Goal: Transaction & Acquisition: Subscribe to service/newsletter

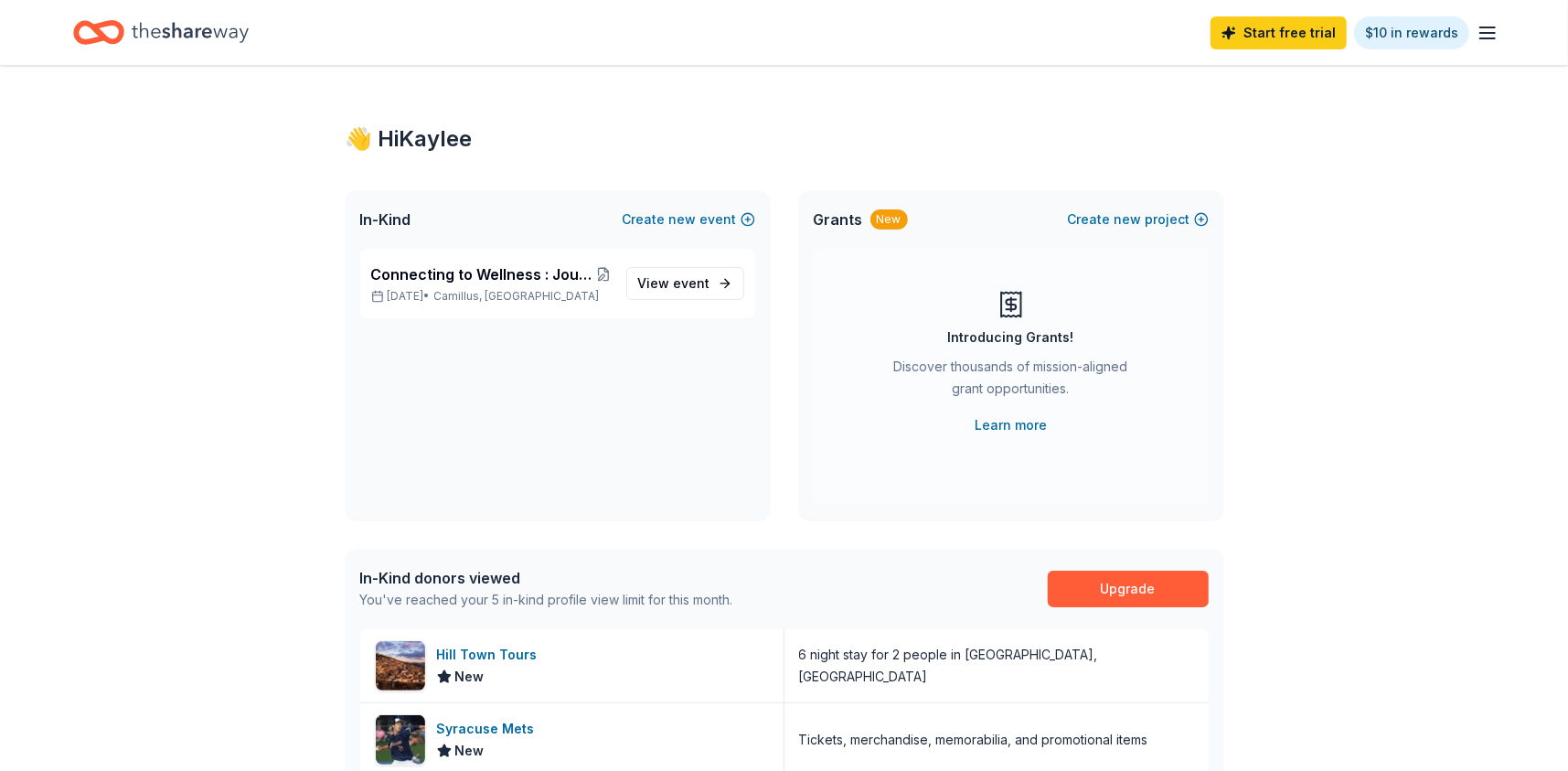
click at [552, 291] on p "[DATE] • Camillus, [GEOGRAPHIC_DATA]" at bounding box center [492, 295] width 241 height 15
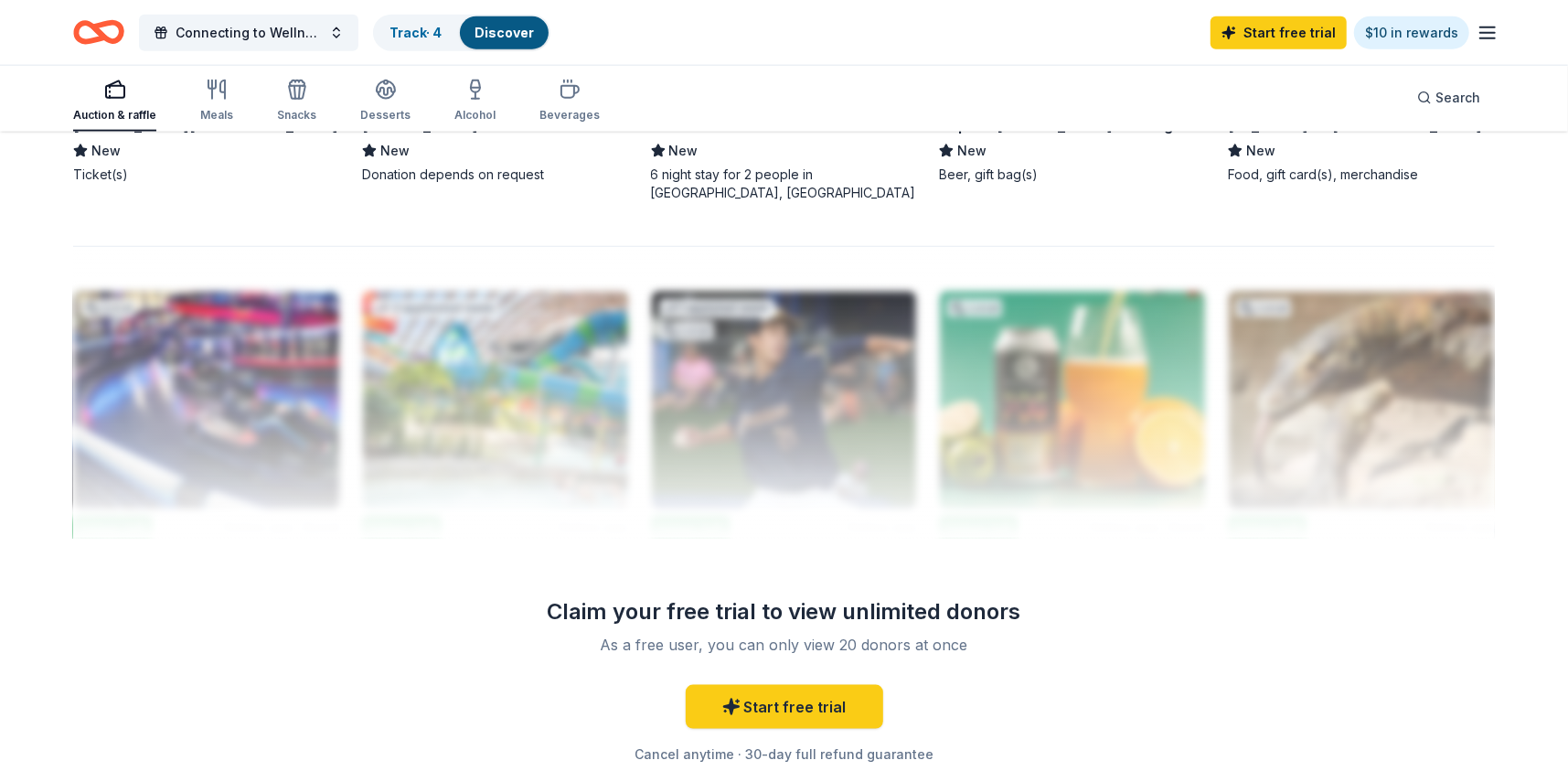
scroll to position [1646, 0]
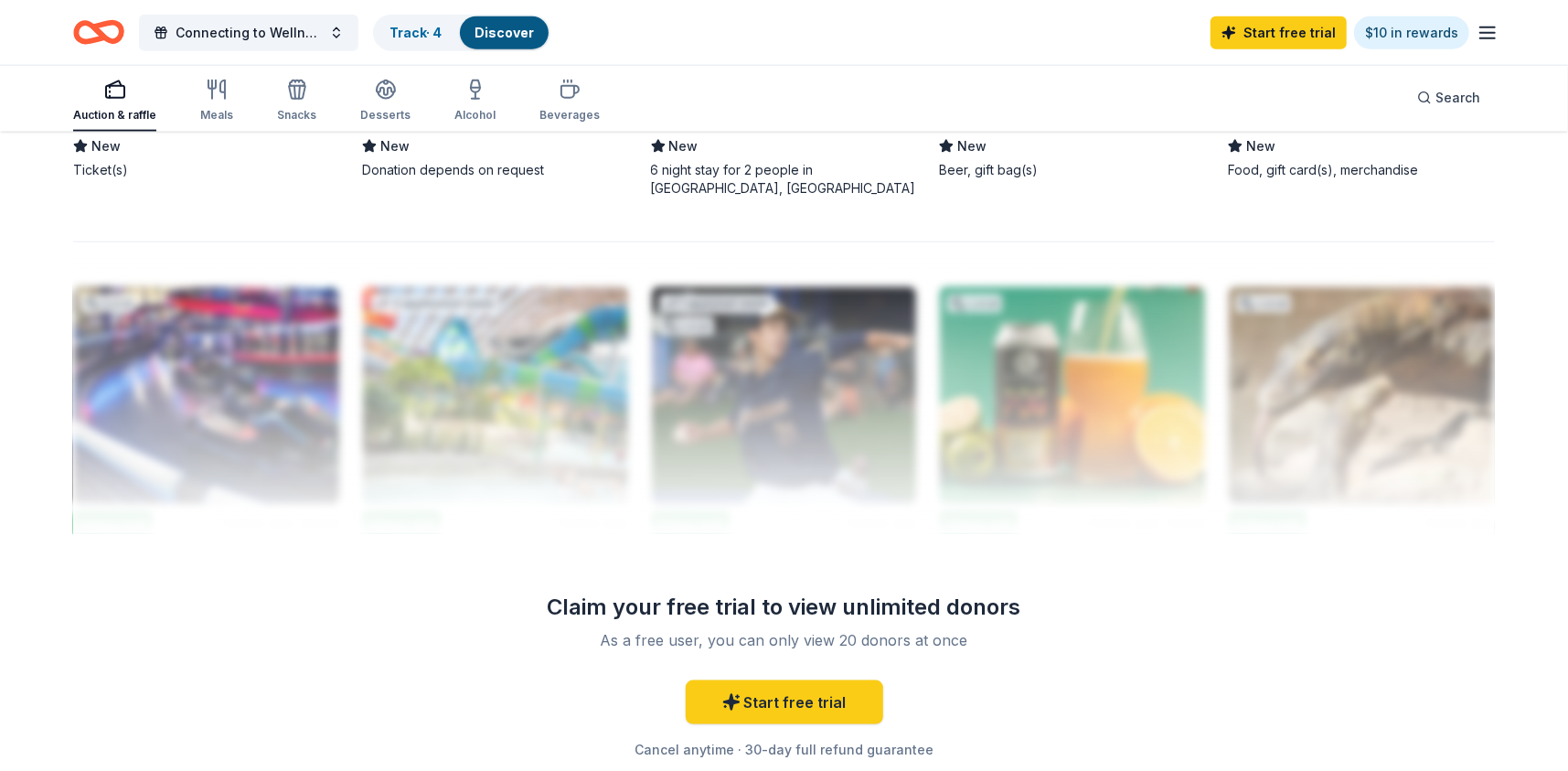
drag, startPoint x: 844, startPoint y: 620, endPoint x: 1066, endPoint y: 607, distance: 222.4
click at [797, 694] on link "Start free trial" at bounding box center [784, 701] width 197 height 44
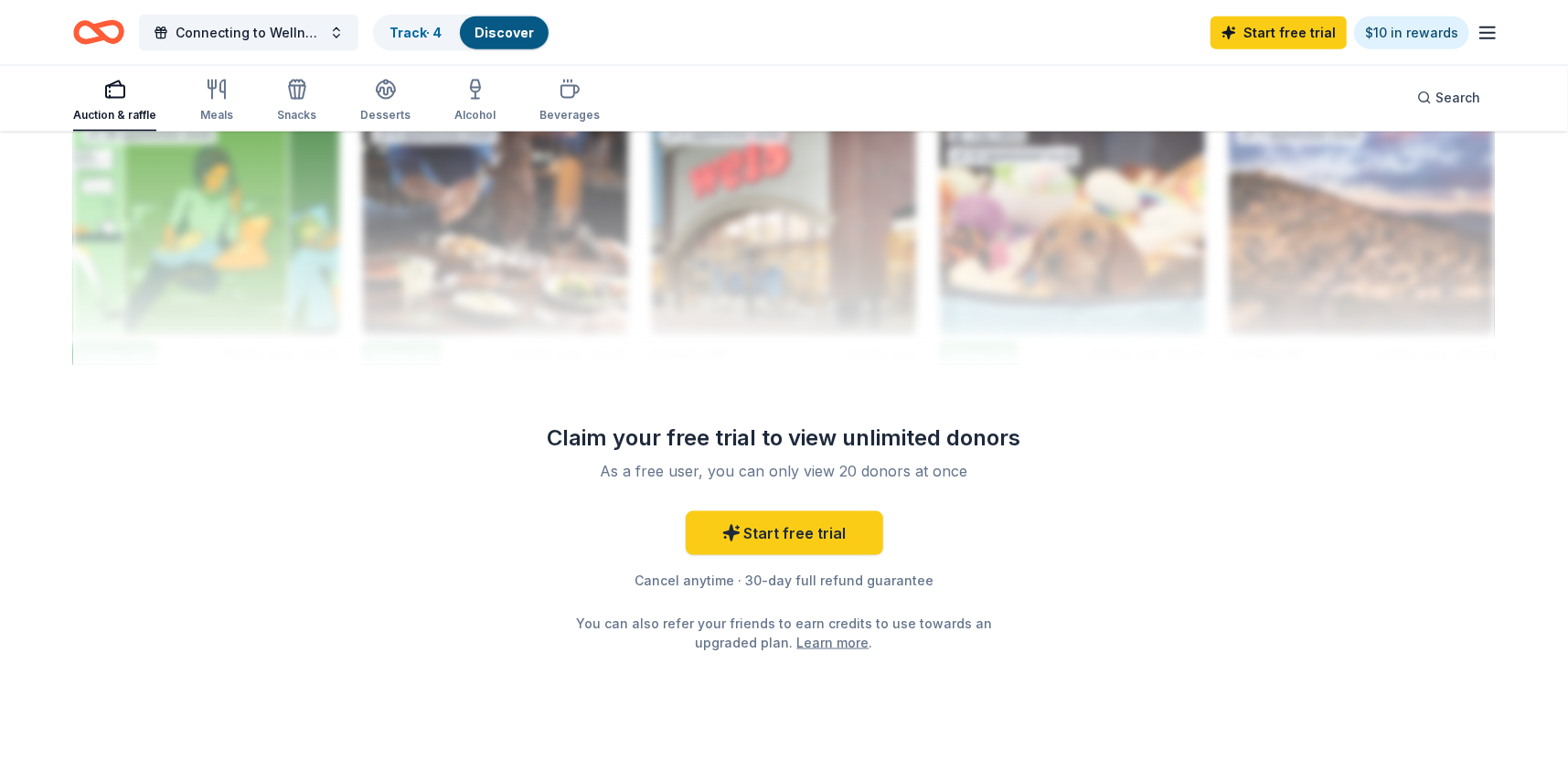
scroll to position [1848, 0]
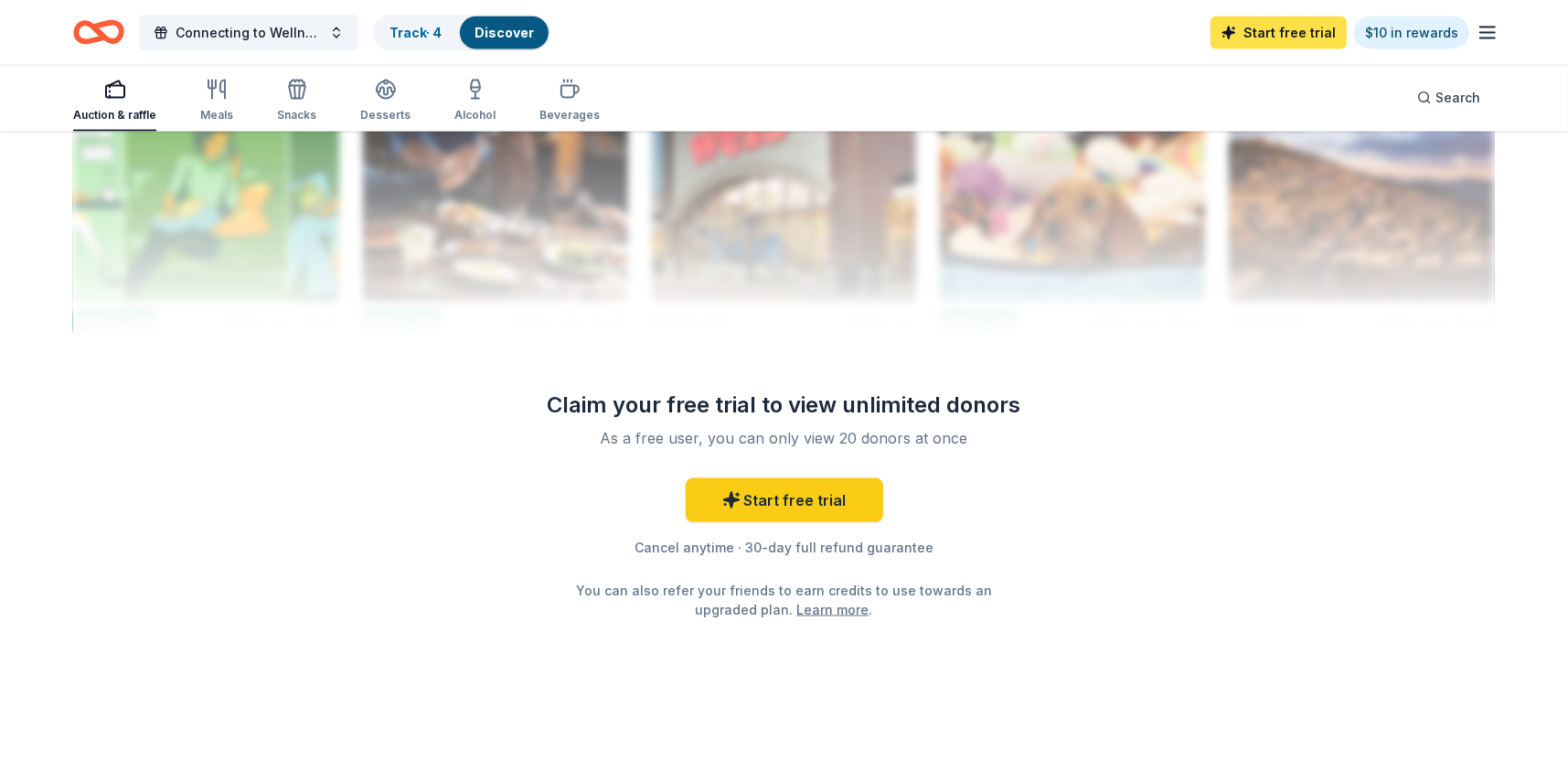
click at [1275, 22] on link "Start free trial" at bounding box center [1278, 33] width 136 height 33
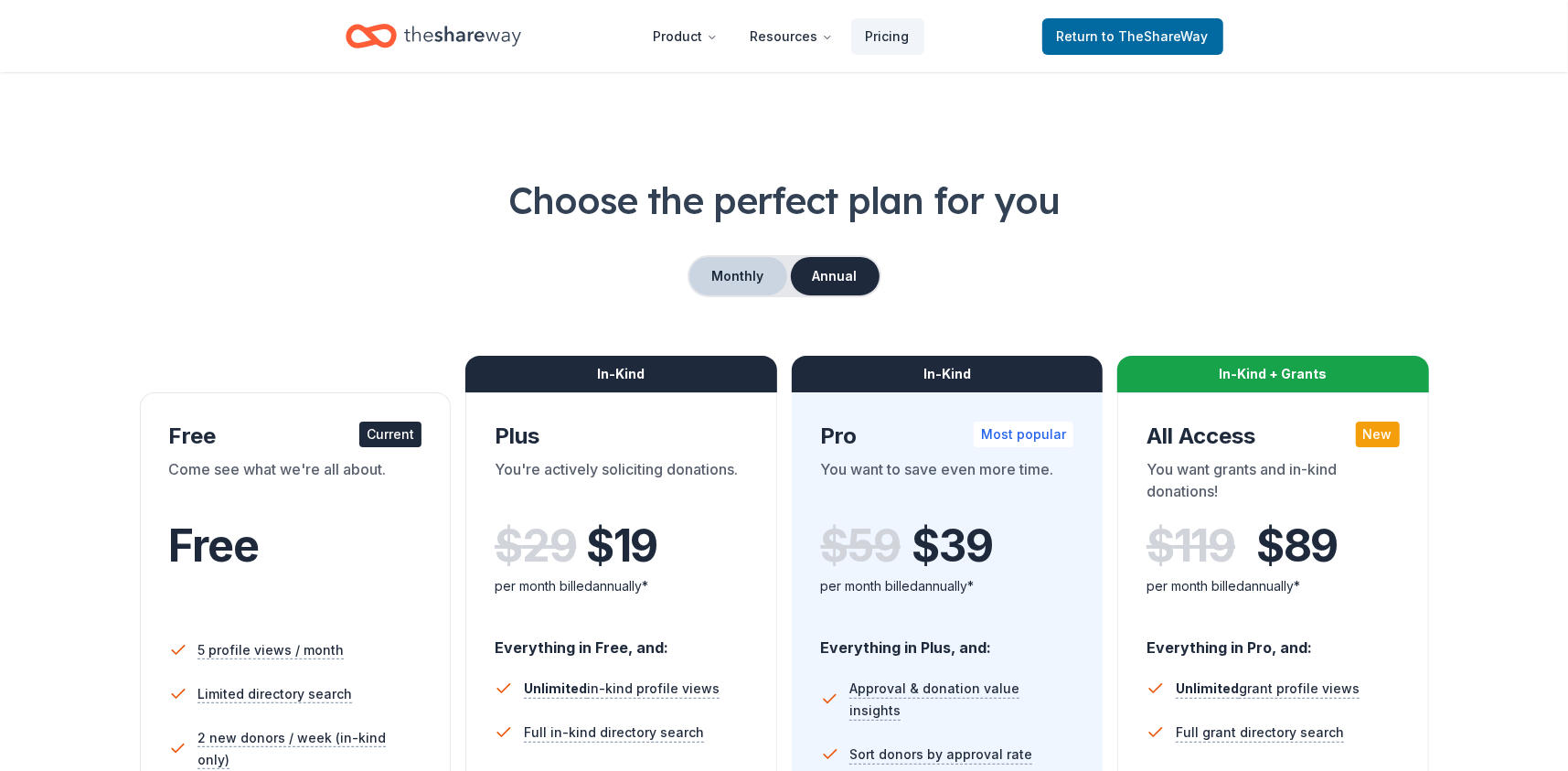
click at [741, 278] on button "Monthly" at bounding box center [738, 277] width 98 height 39
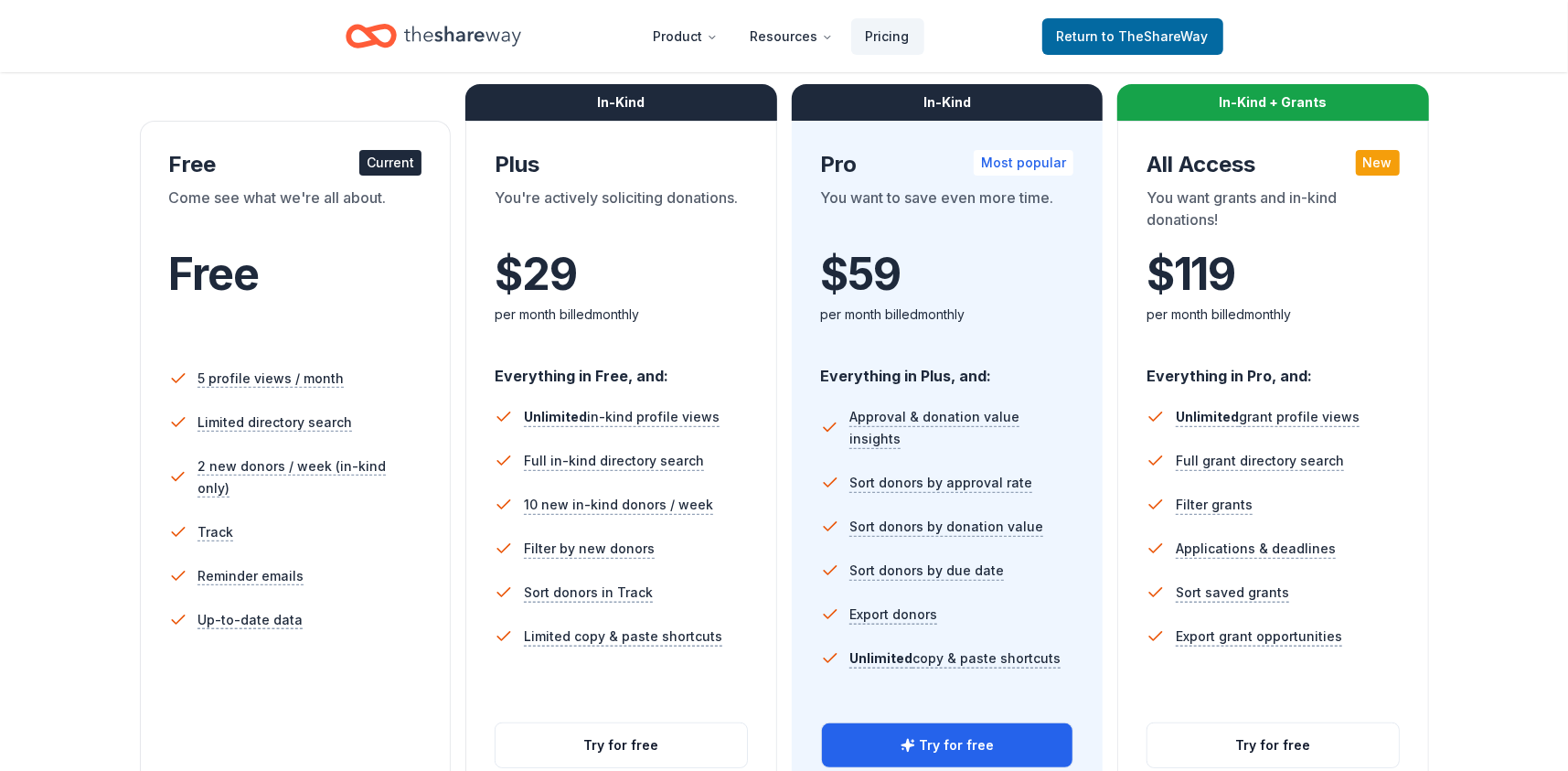
scroll to position [274, 0]
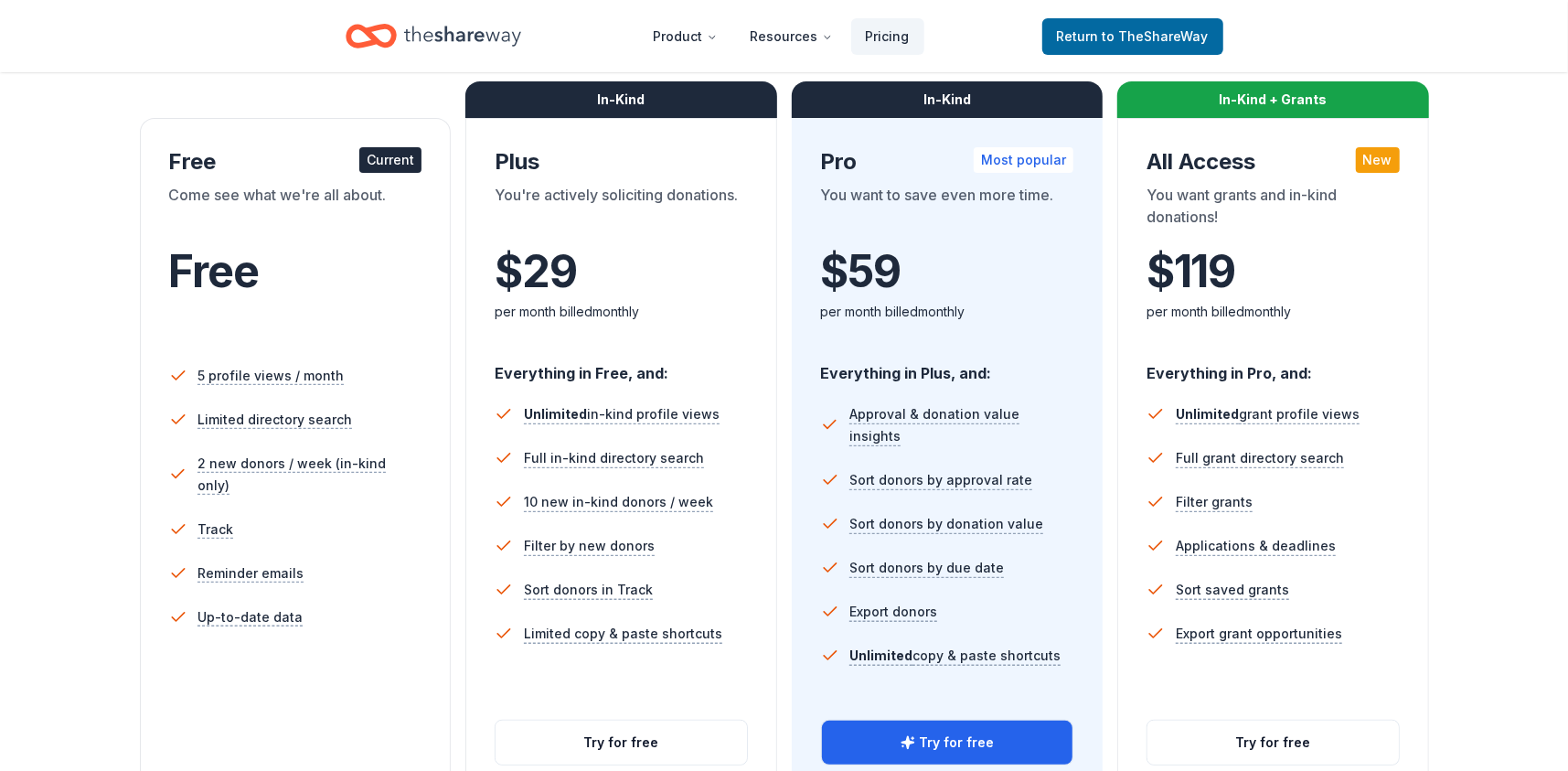
click at [424, 22] on icon "Home" at bounding box center [462, 36] width 117 height 38
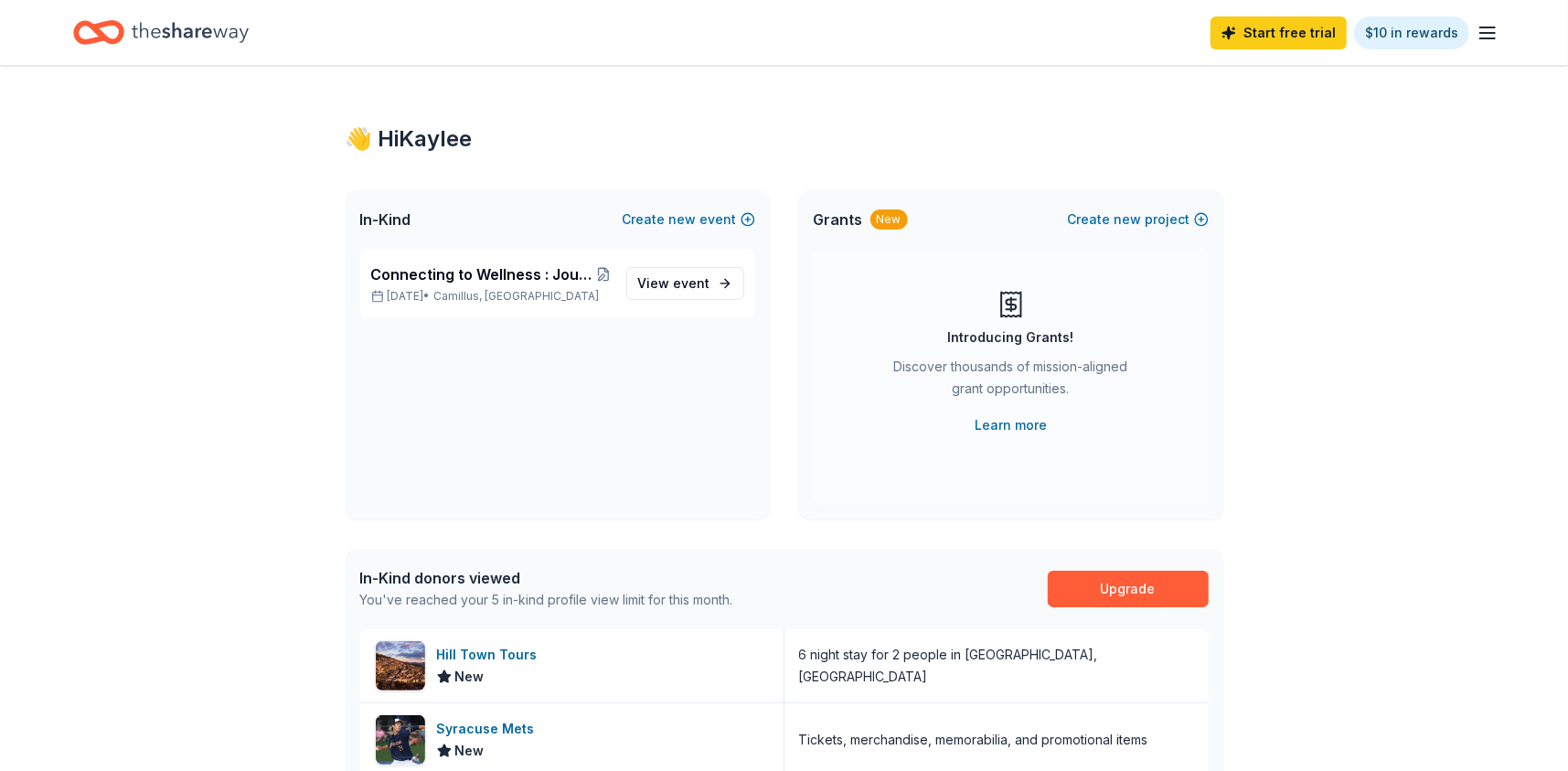
click at [242, 28] on icon "Home" at bounding box center [190, 32] width 117 height 38
click at [682, 285] on span "event" at bounding box center [693, 283] width 37 height 16
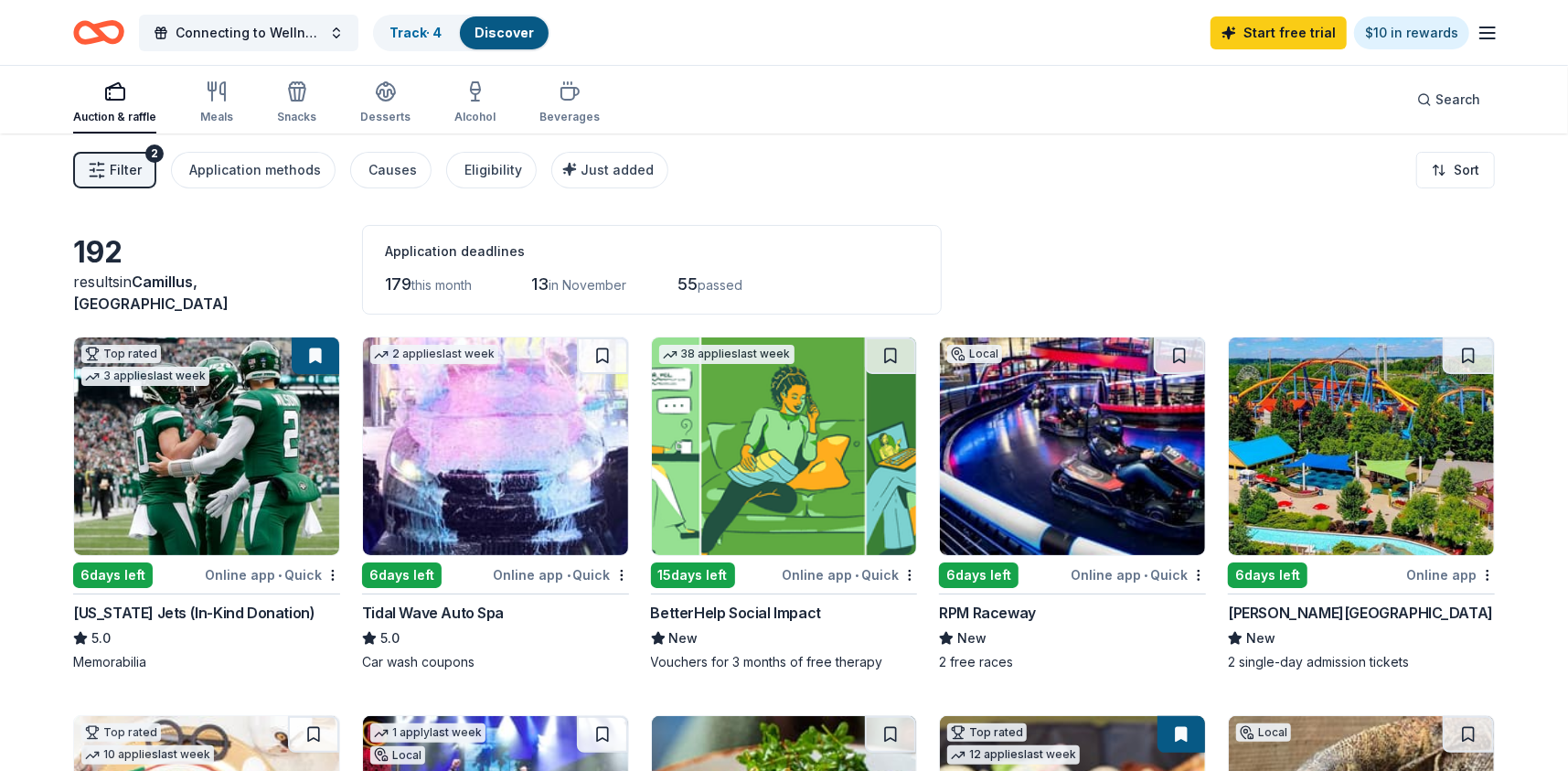
click at [122, 172] on span "Filter" at bounding box center [125, 170] width 32 height 22
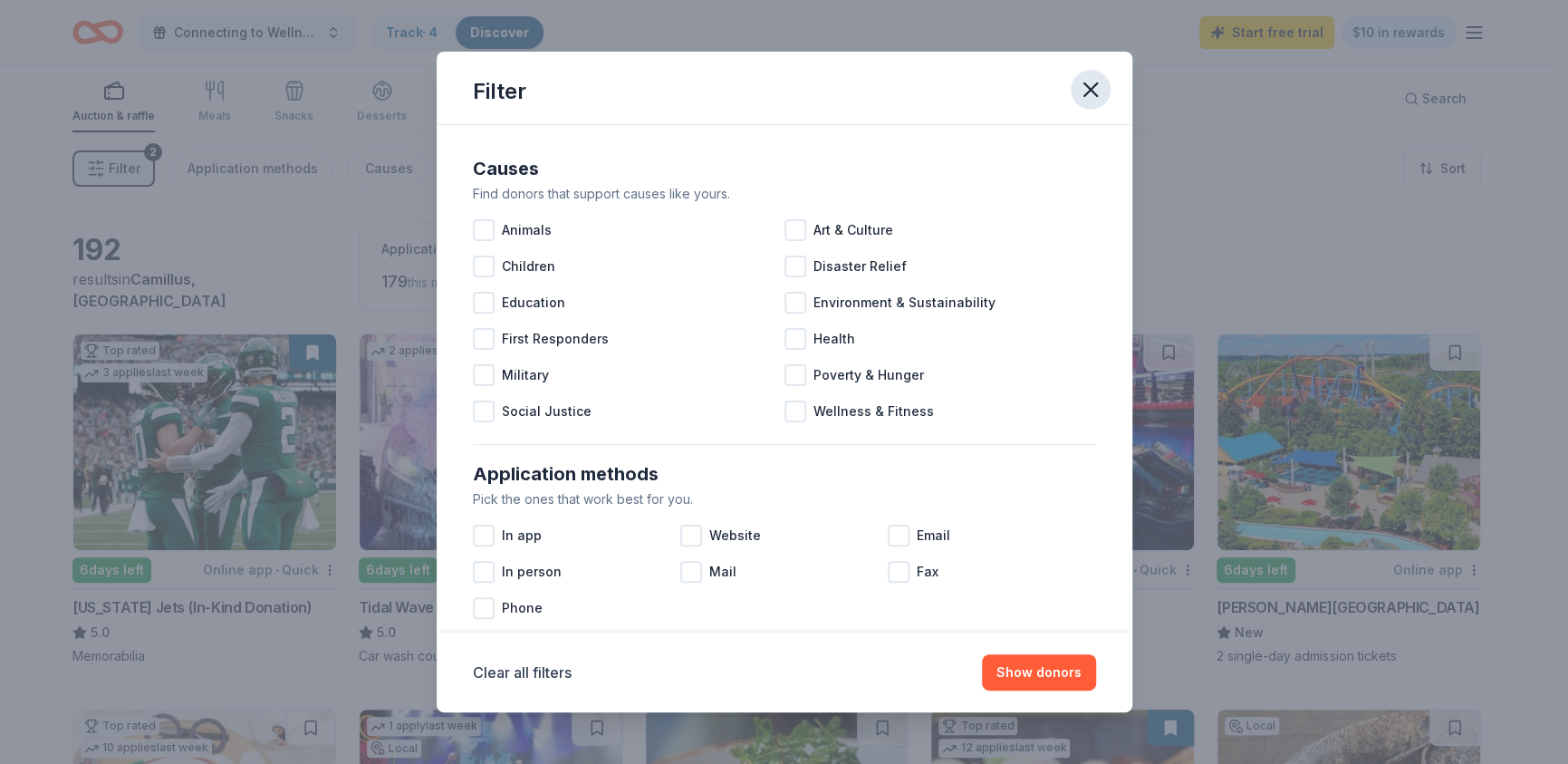
click at [1090, 77] on icon "button" at bounding box center [1090, 89] width 25 height 25
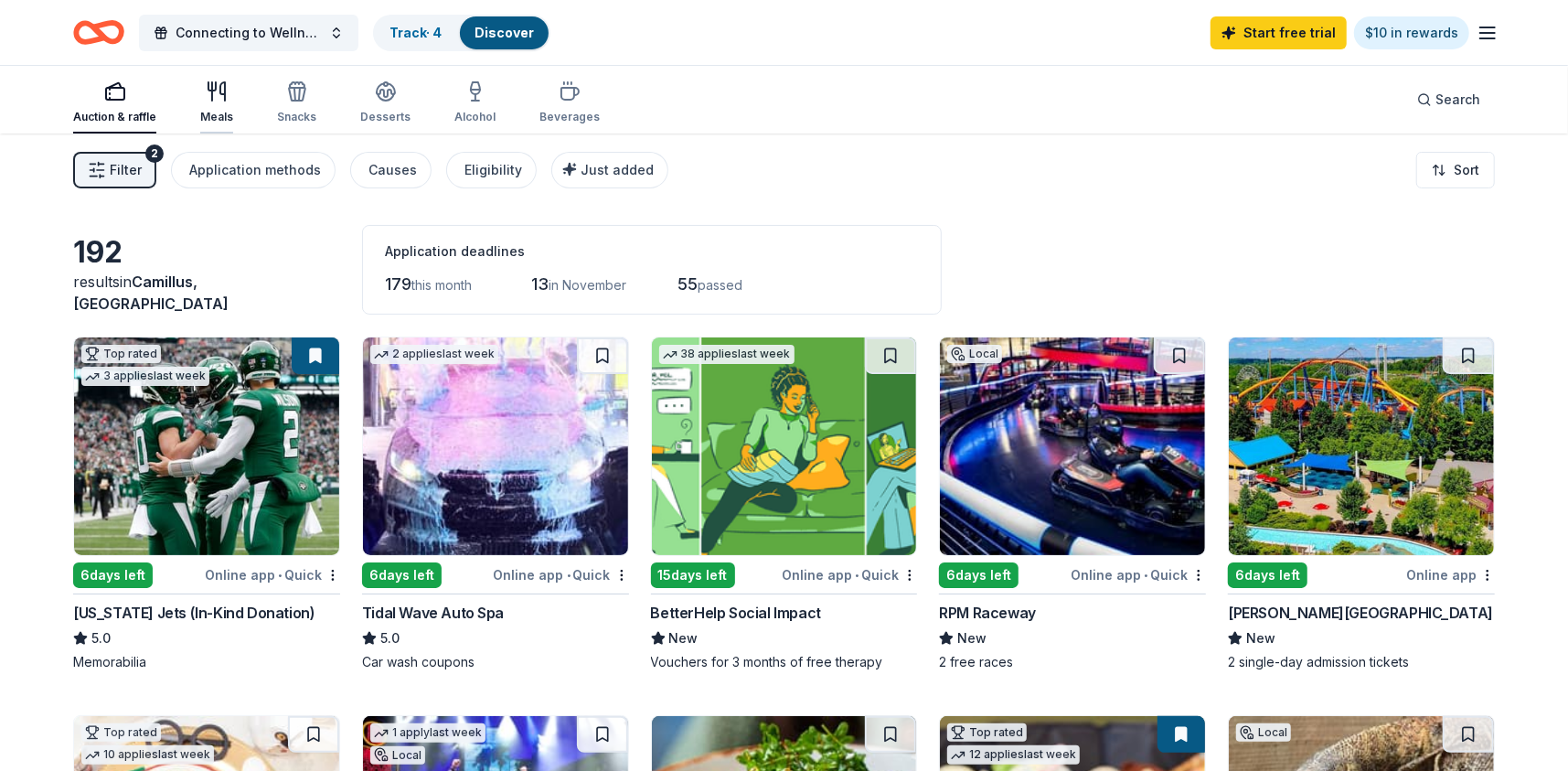
click at [224, 110] on div "Meals" at bounding box center [217, 117] width 33 height 15
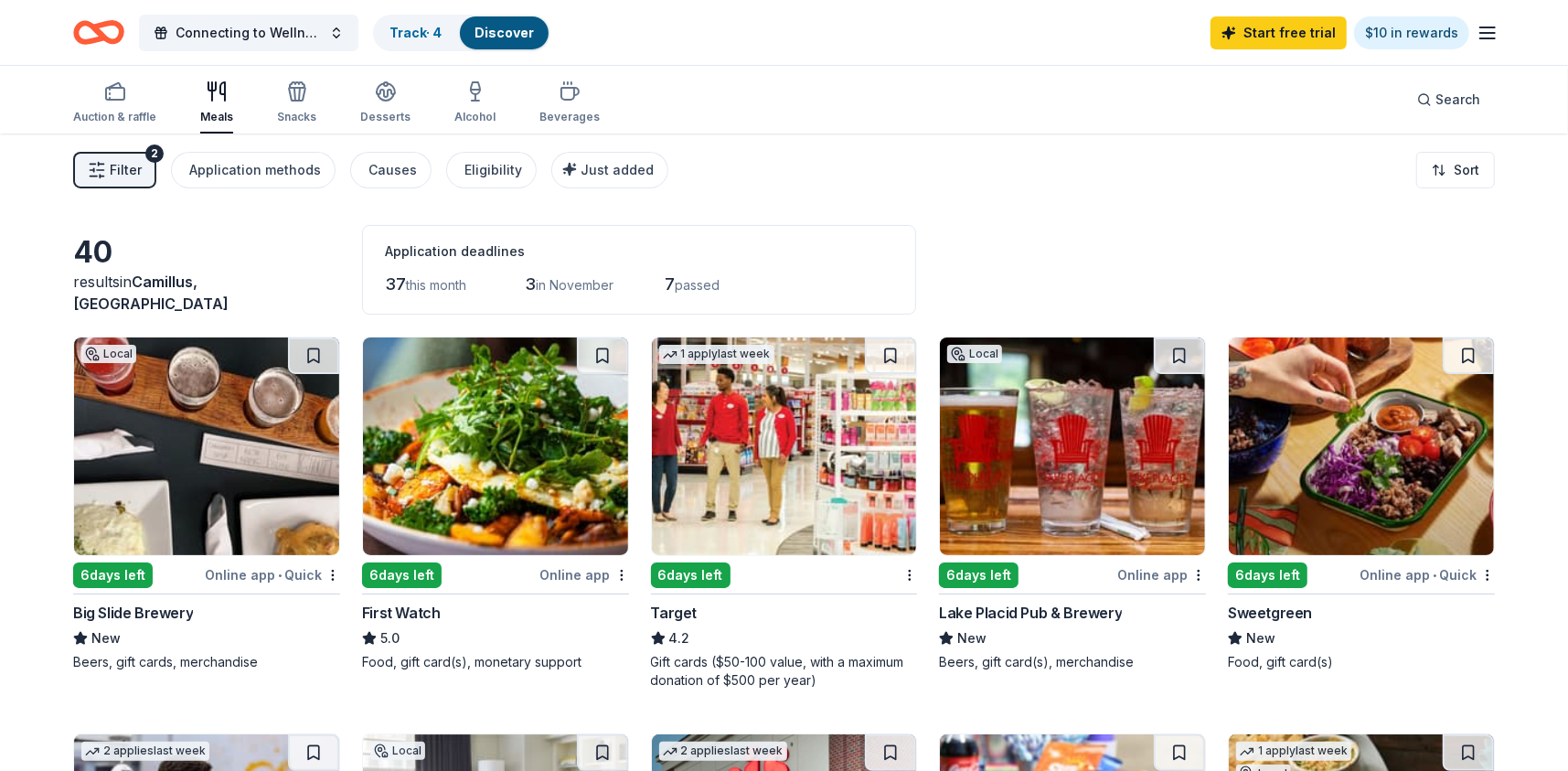
click at [211, 514] on img at bounding box center [206, 446] width 265 height 218
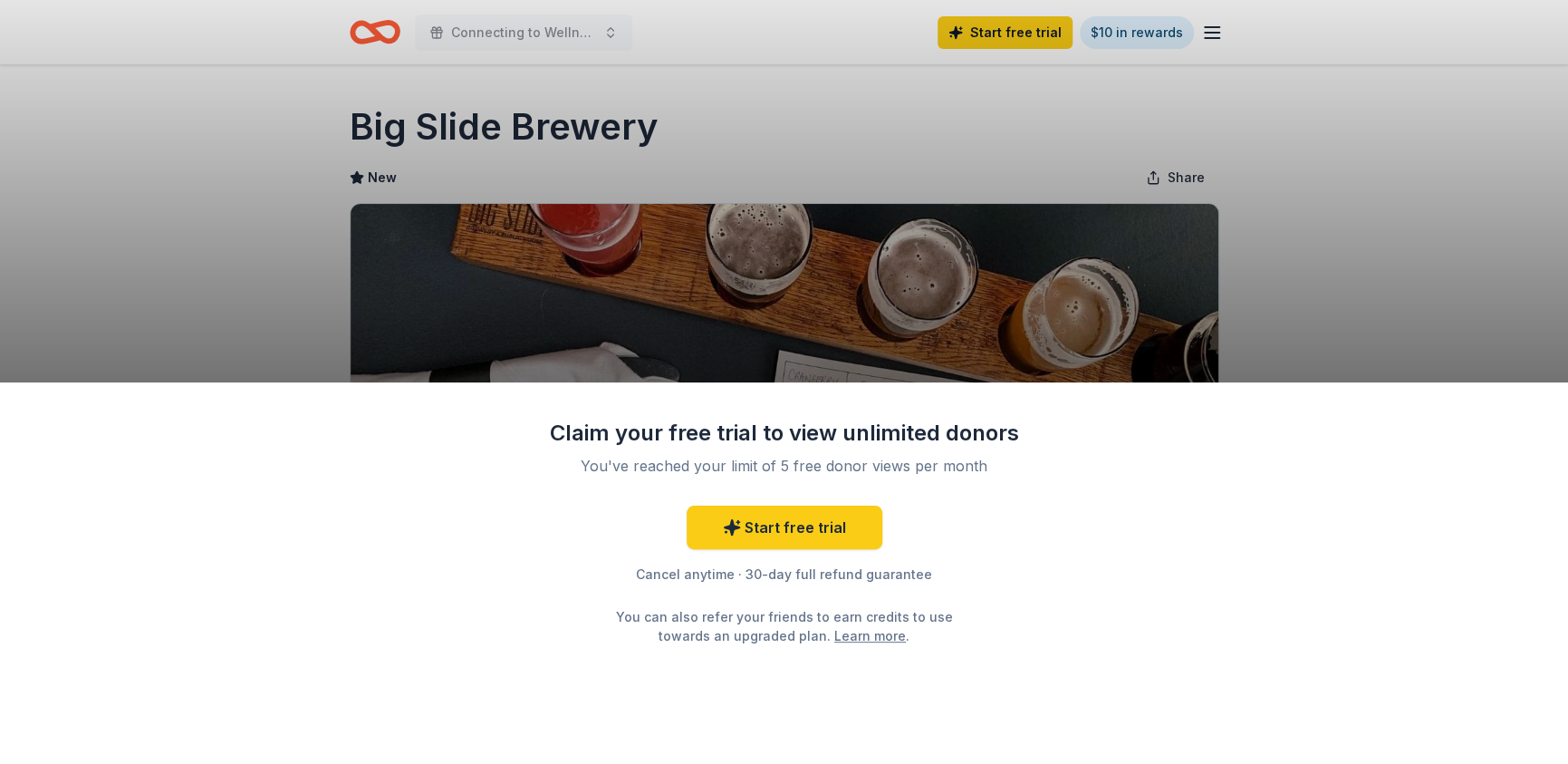
click at [834, 636] on link "Learn more" at bounding box center [870, 636] width 71 height 19
click at [798, 189] on div "Claim your free trial to view unlimited donors You've reached your limit of 5 f…" at bounding box center [784, 382] width 1568 height 764
